Goal: Information Seeking & Learning: Check status

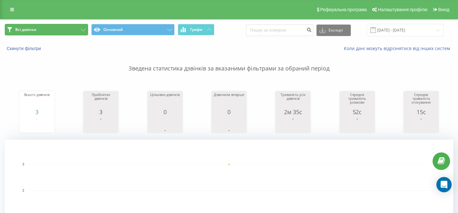
click at [86, 30] on button "Всі дзвінки" at bounding box center [46, 29] width 83 height 11
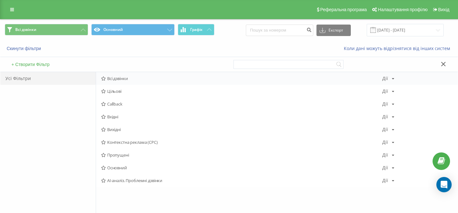
click at [119, 78] on span "Всі дзвінки" at bounding box center [241, 78] width 281 height 4
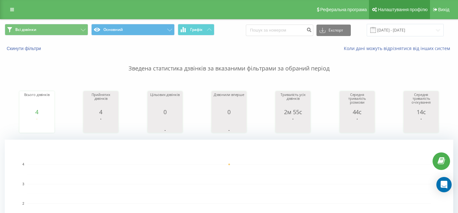
click at [398, 10] on span "Налаштування профілю" at bounding box center [403, 9] width 50 height 5
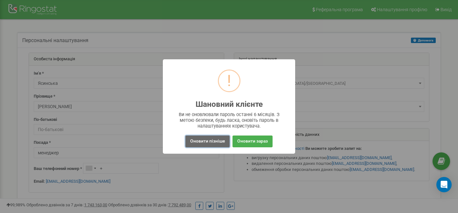
click at [208, 142] on button "Оновити пізніше" at bounding box center [207, 141] width 44 height 12
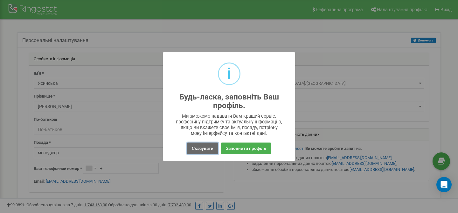
click at [207, 147] on button "Скасувати" at bounding box center [202, 148] width 31 height 12
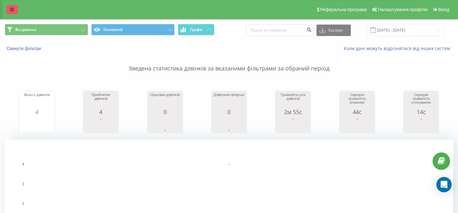
click at [11, 11] on icon at bounding box center [12, 9] width 4 height 4
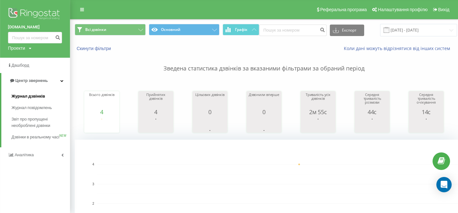
click at [18, 97] on span "Журнал дзвінків" at bounding box center [28, 96] width 34 height 6
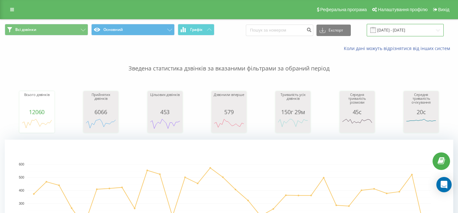
click at [421, 31] on input "20.08.2025 - 20.09.2025" at bounding box center [405, 30] width 77 height 12
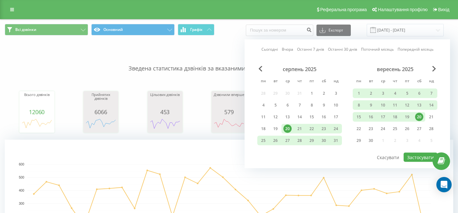
click at [420, 116] on div "20" at bounding box center [419, 117] width 8 height 8
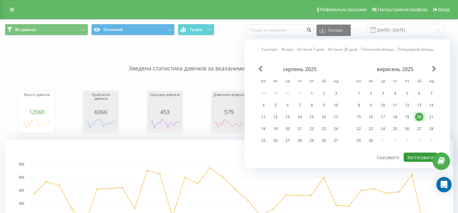
click at [420, 158] on button "Застосувати" at bounding box center [421, 156] width 34 height 9
type input "[DATE] - [DATE]"
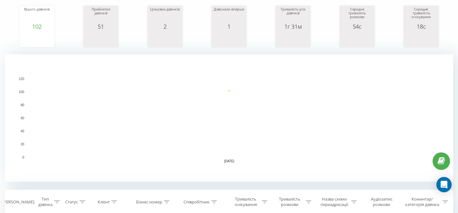
scroll to position [113, 0]
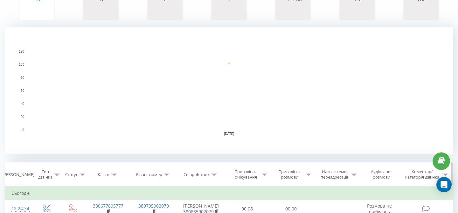
click at [214, 173] on icon at bounding box center [214, 173] width 6 height 3
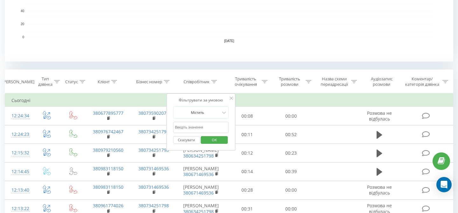
scroll to position [206, 0]
click at [198, 127] on input "text" at bounding box center [201, 126] width 56 height 11
click at [220, 140] on span "OK" at bounding box center [215, 139] width 18 height 10
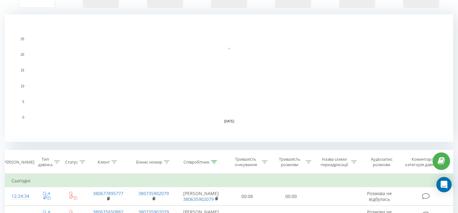
scroll to position [130, 0]
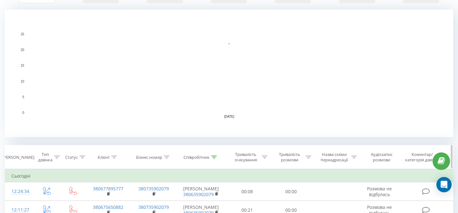
click at [210, 157] on div "Співробітник" at bounding box center [200, 156] width 33 height 5
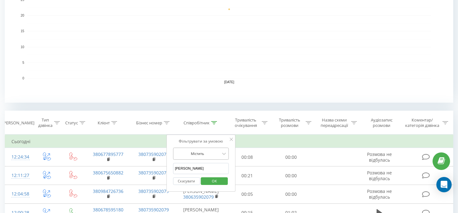
scroll to position [164, 0]
drag, startPoint x: 195, startPoint y: 170, endPoint x: 171, endPoint y: 170, distance: 24.2
click at [171, 170] on div "Фільтрувати за умовою Містить іванчук Скасувати OK" at bounding box center [200, 162] width 69 height 57
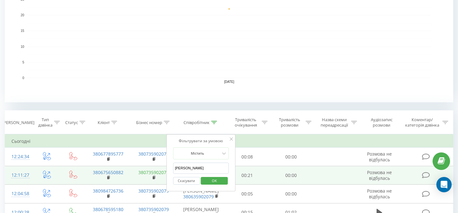
drag, startPoint x: 188, startPoint y: 169, endPoint x: 164, endPoint y: 169, distance: 24.8
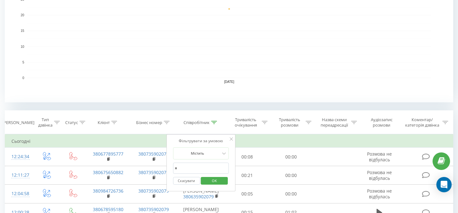
type input "ясинська"
click at [218, 179] on span "OK" at bounding box center [215, 180] width 18 height 10
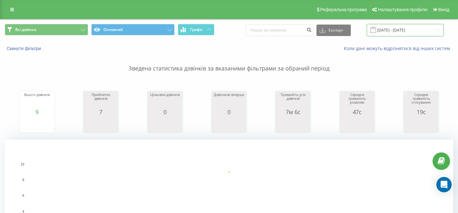
click at [405, 31] on input "[DATE] - [DATE]" at bounding box center [405, 30] width 77 height 12
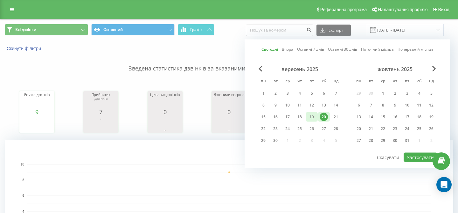
click at [314, 118] on div "19" at bounding box center [312, 117] width 8 height 8
click at [418, 157] on button "Застосувати" at bounding box center [421, 156] width 34 height 9
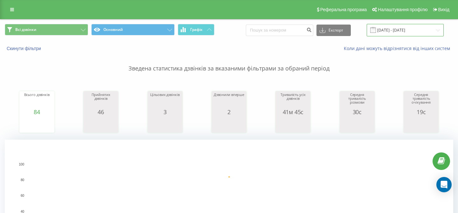
click at [400, 32] on input "19.09.2025 - 19.09.2025" at bounding box center [405, 30] width 77 height 12
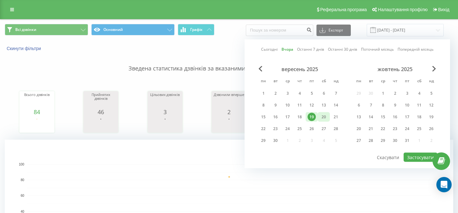
click at [325, 118] on div "20" at bounding box center [324, 117] width 8 height 8
click at [417, 158] on button "Застосувати" at bounding box center [421, 156] width 34 height 9
type input "[DATE] - [DATE]"
